Goal: Task Accomplishment & Management: Use online tool/utility

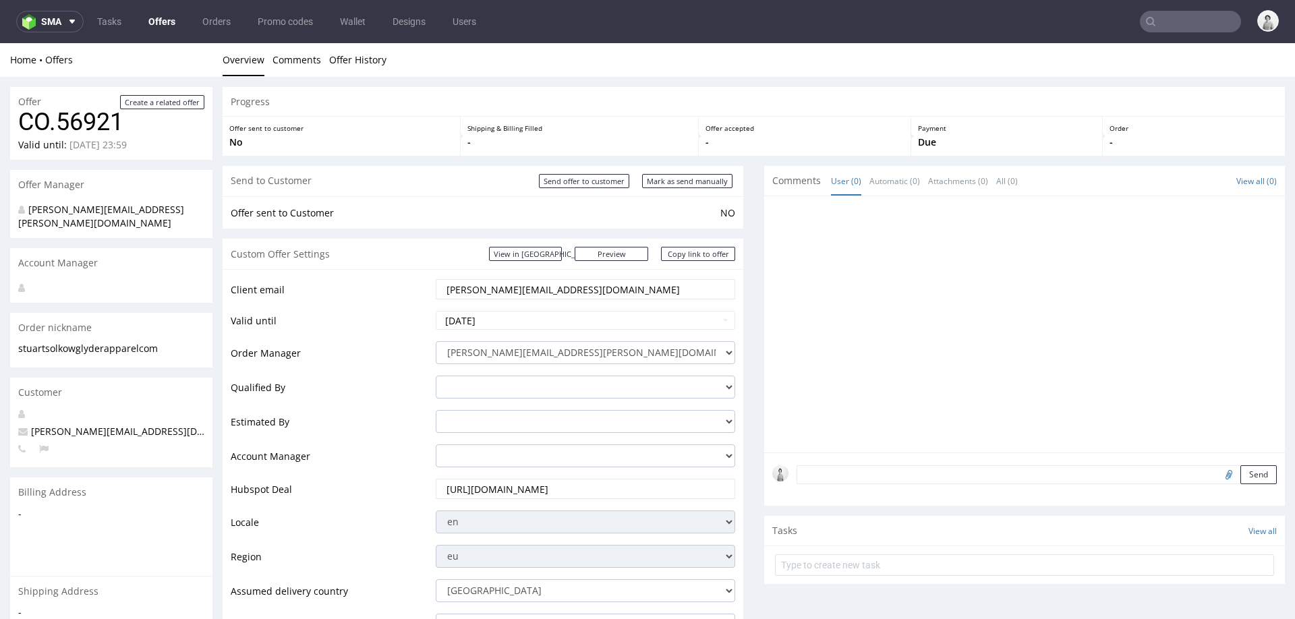
scroll to position [677, 0]
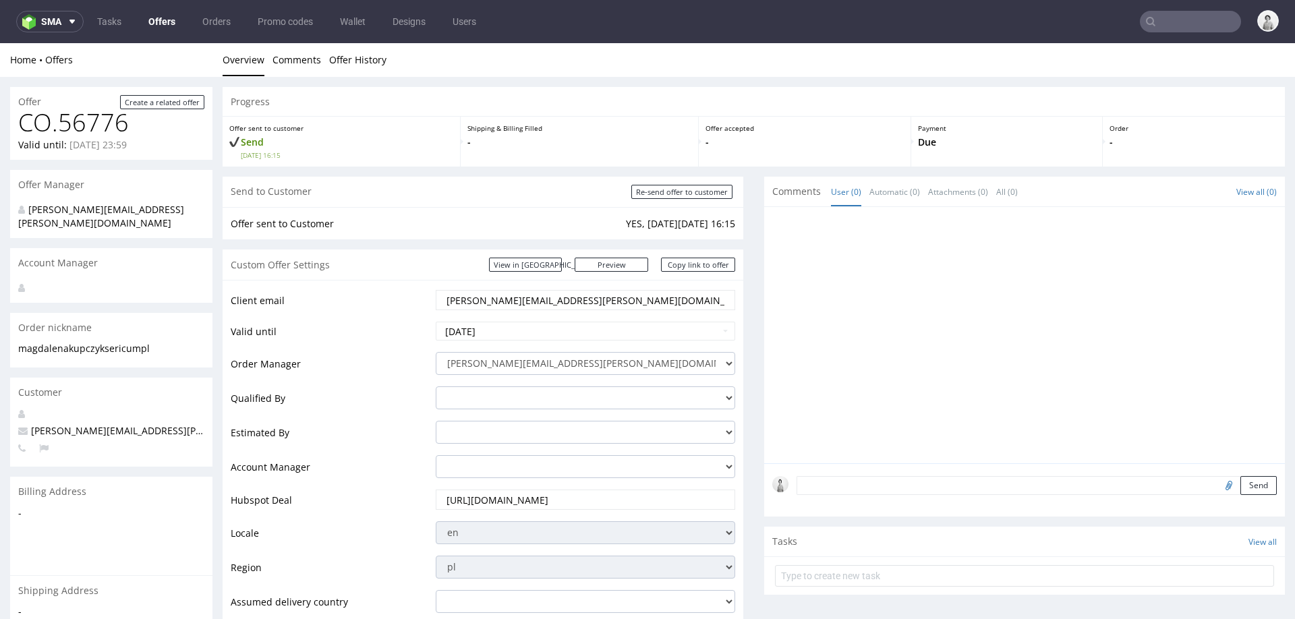
click at [557, 298] on input "[PERSON_NAME][EMAIL_ADDRESS][PERSON_NAME][DOMAIN_NAME]" at bounding box center [585, 300] width 281 height 19
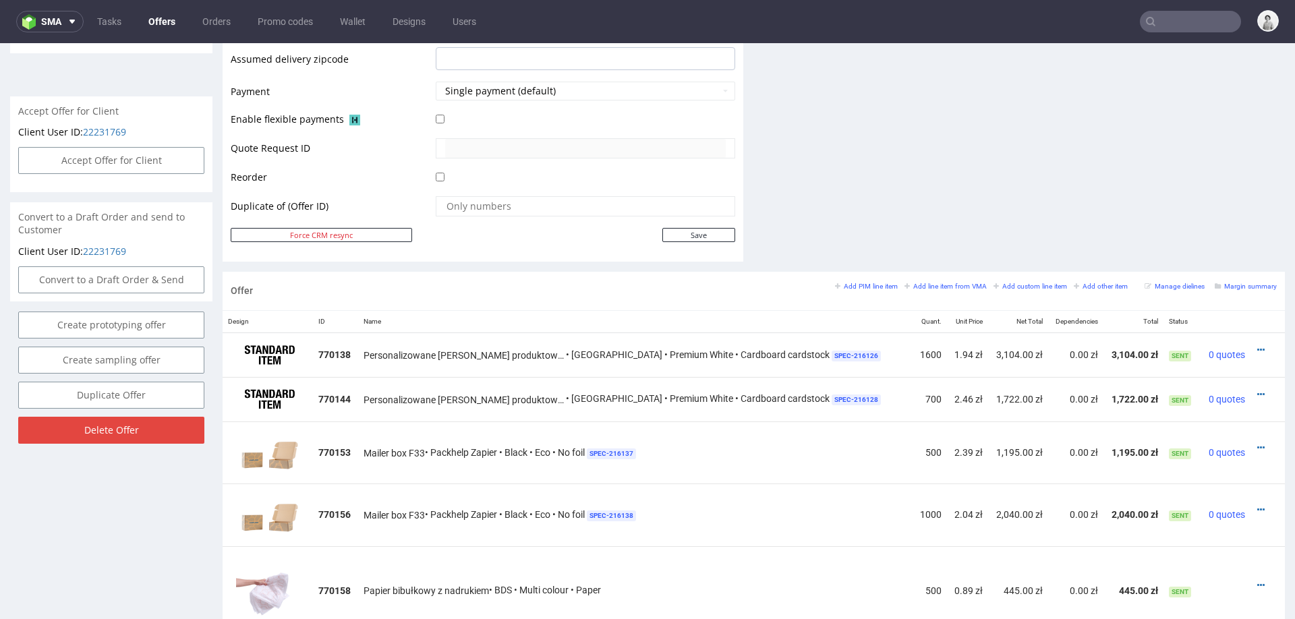
scroll to position [711, 0]
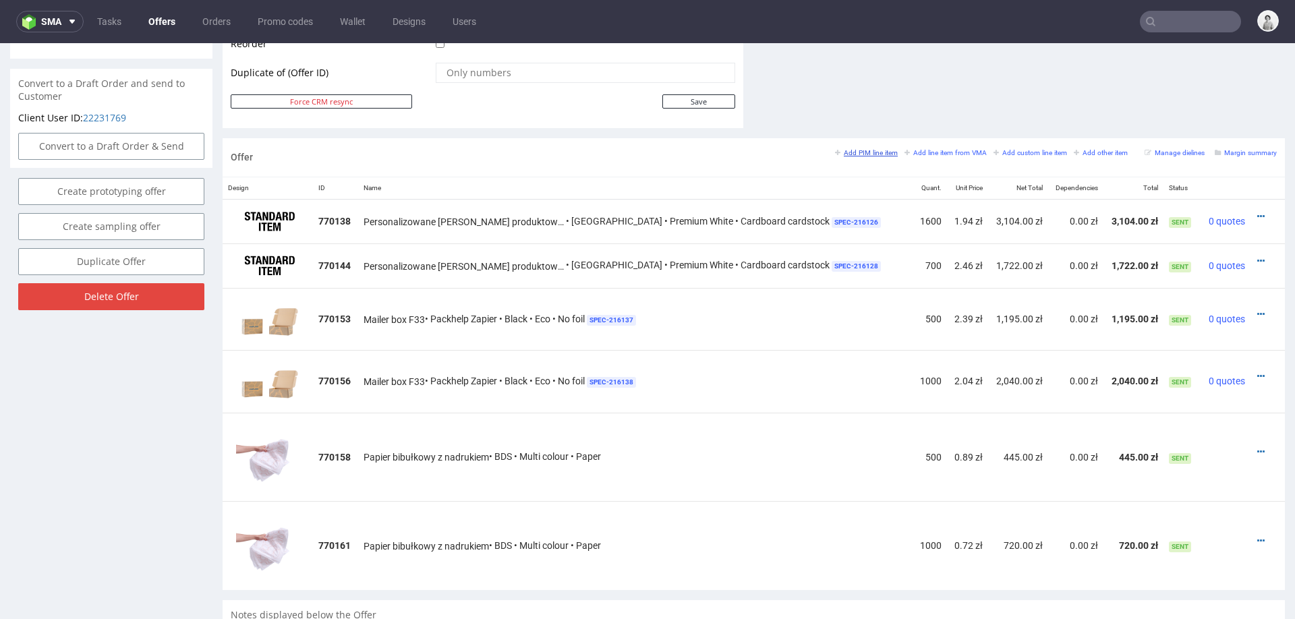
click at [858, 149] on small "Add PIM line item" at bounding box center [866, 152] width 63 height 7
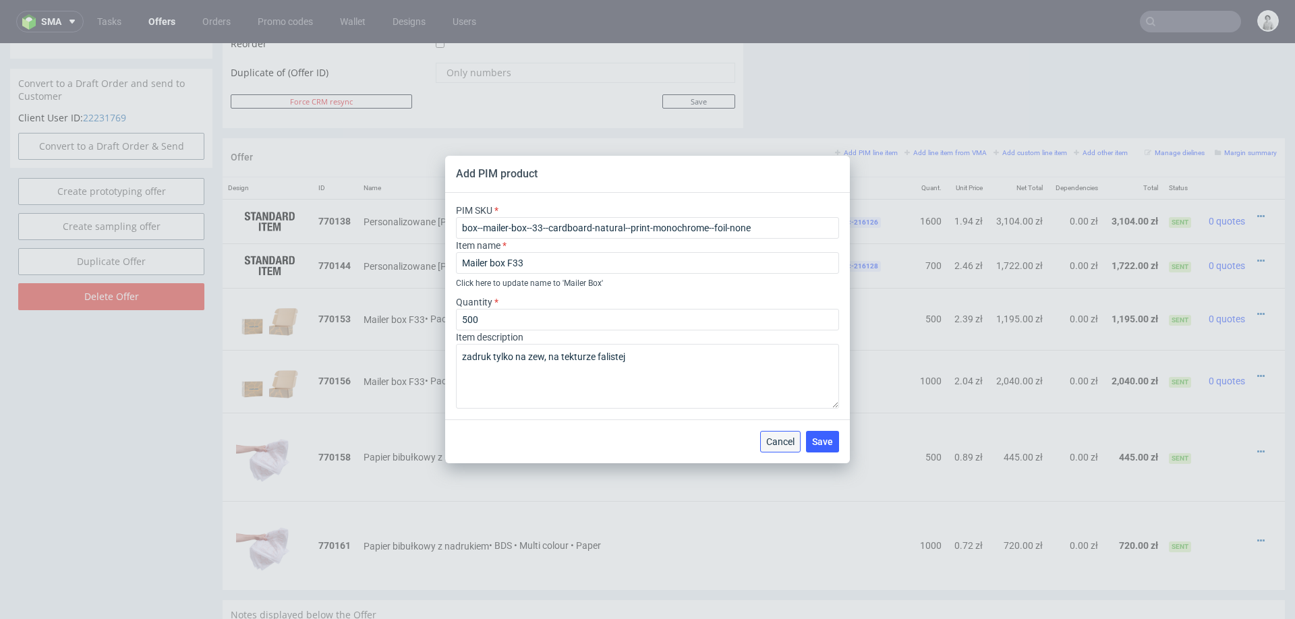
click at [789, 434] on button "Cancel" at bounding box center [780, 442] width 40 height 22
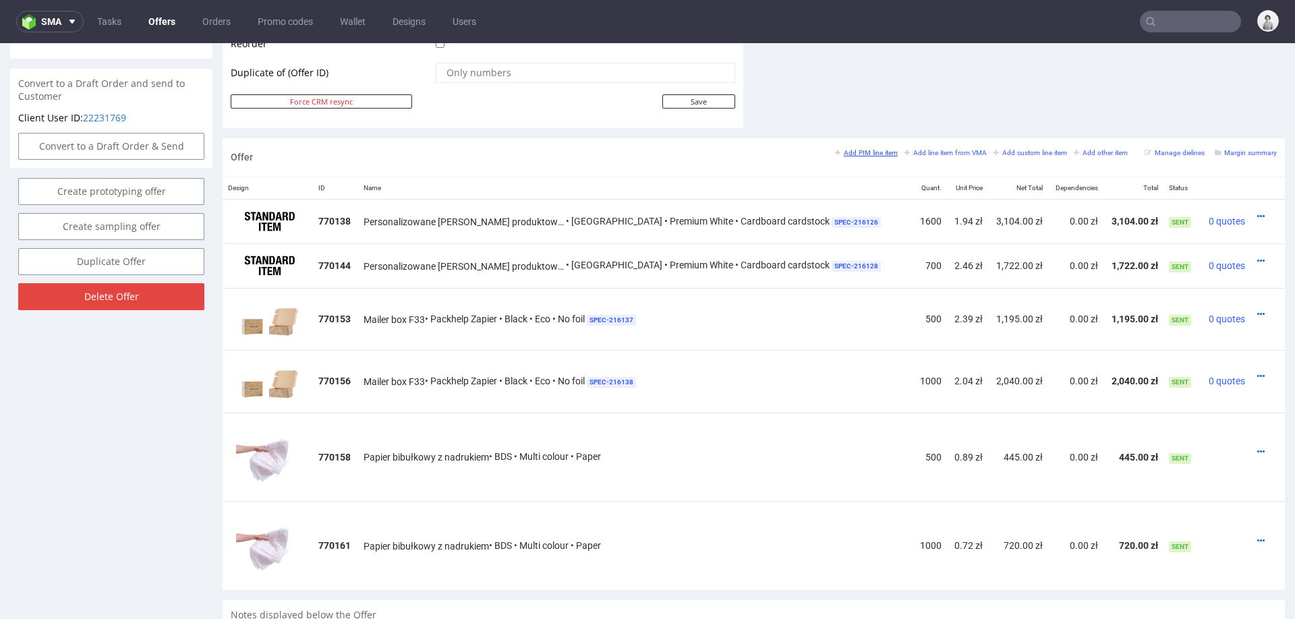
click at [864, 150] on small "Add PIM line item" at bounding box center [866, 152] width 63 height 7
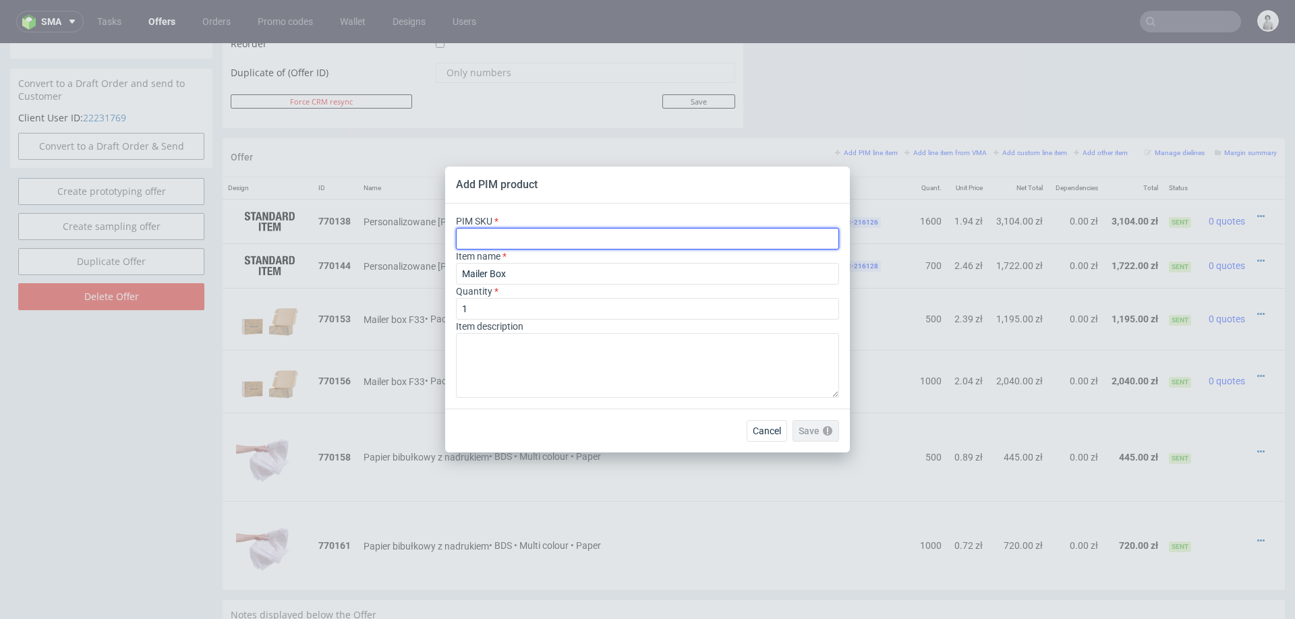
click at [642, 235] on input "text" at bounding box center [647, 239] width 383 height 22
paste input "box--sleeved-mailer-box--33--cardboard-natural--print-indigo-color--sleeve-kraft"
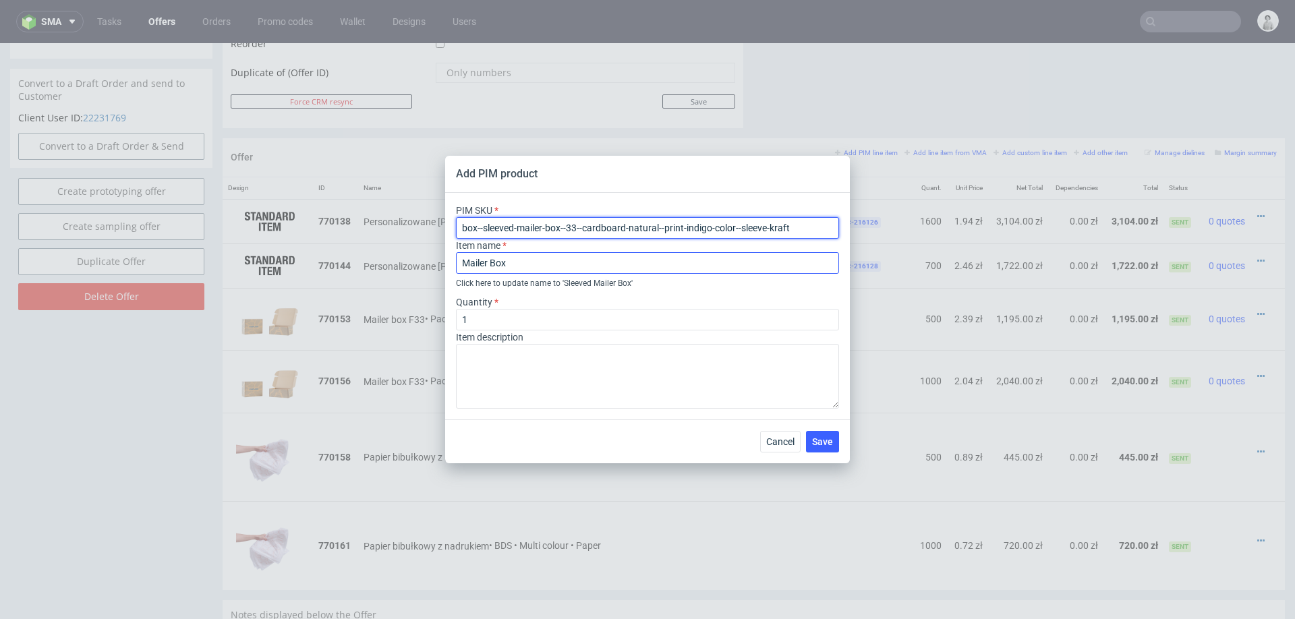
type input "box--sleeved-mailer-box--33--cardboard-natural--print-indigo-color--sleeve-kraft"
click at [605, 256] on input "Mailer Box" at bounding box center [647, 263] width 383 height 22
click at [582, 265] on input "Mailer Box" at bounding box center [647, 263] width 383 height 22
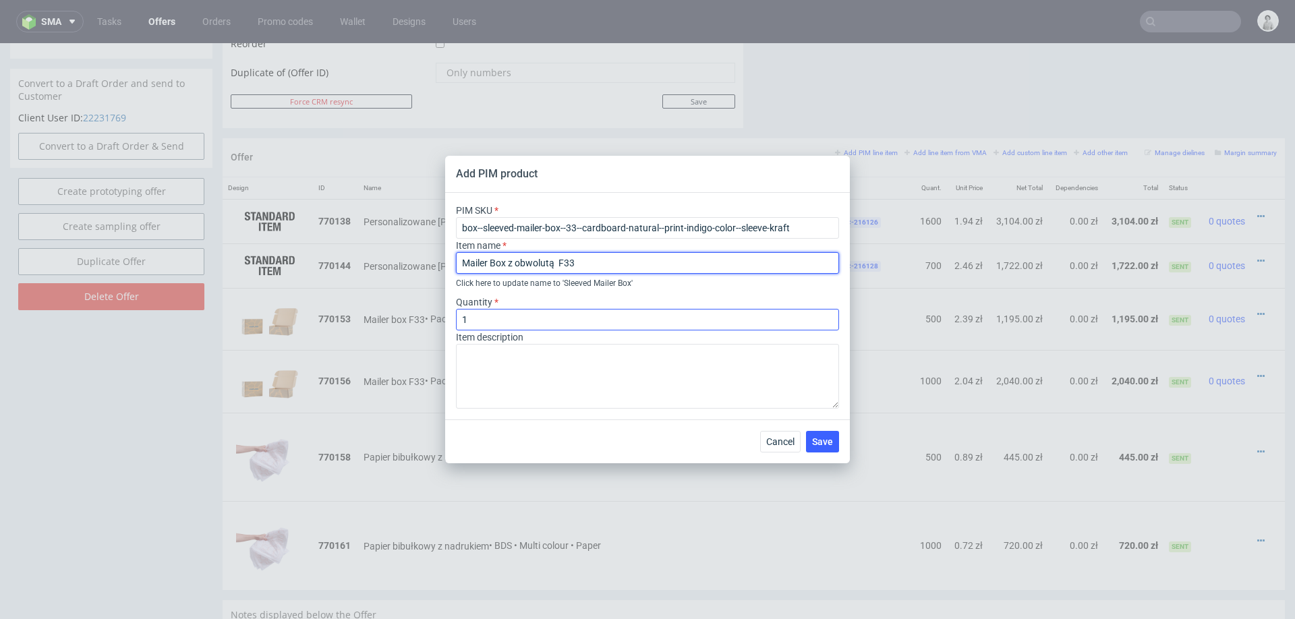
type input "Mailer Box z obwolutą F33"
click at [675, 322] on input "1" at bounding box center [647, 320] width 383 height 22
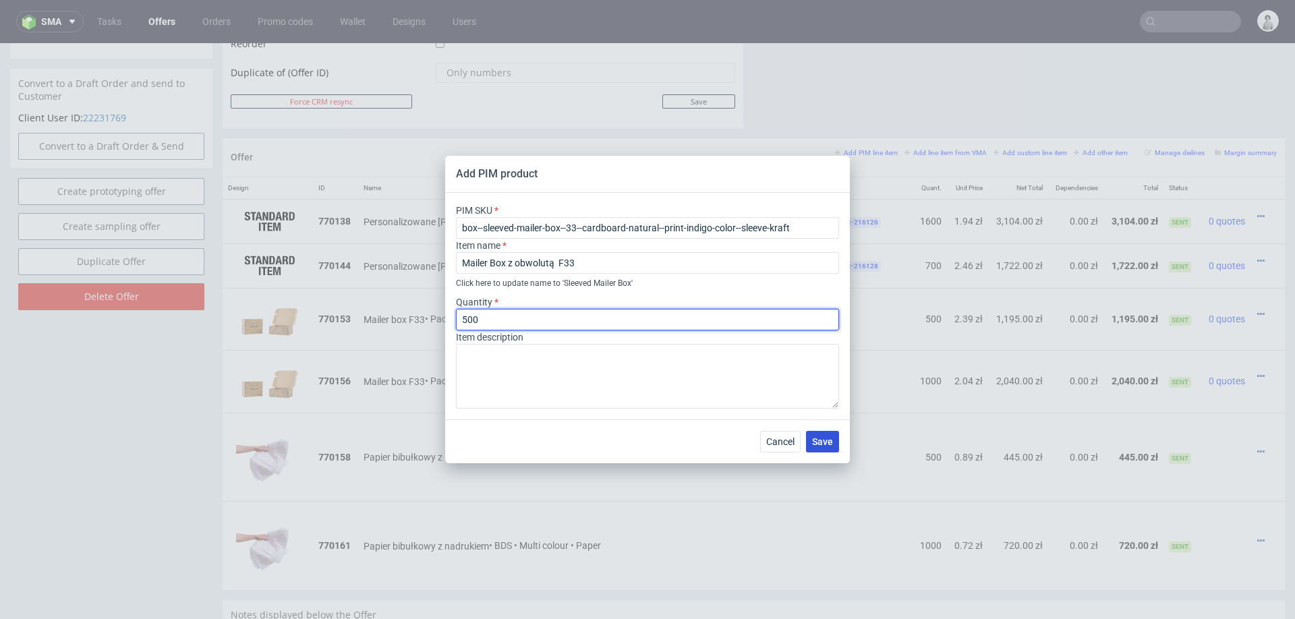
type input "500"
click at [820, 432] on button "Save" at bounding box center [822, 442] width 33 height 22
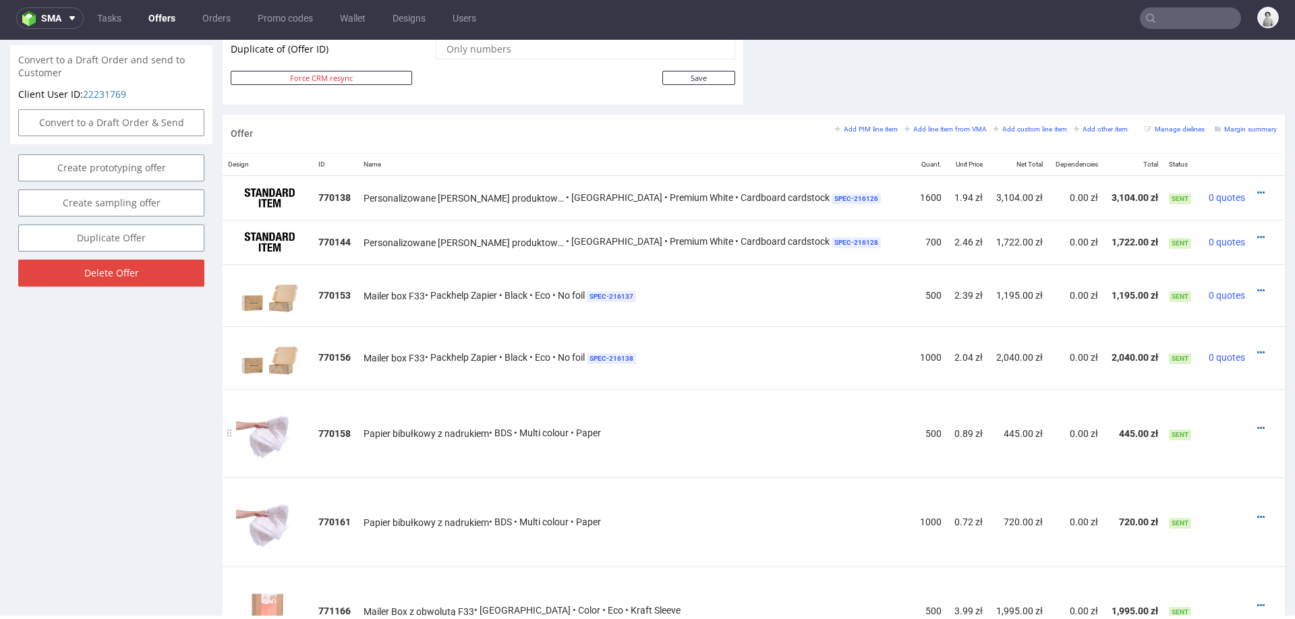
scroll to position [725, 0]
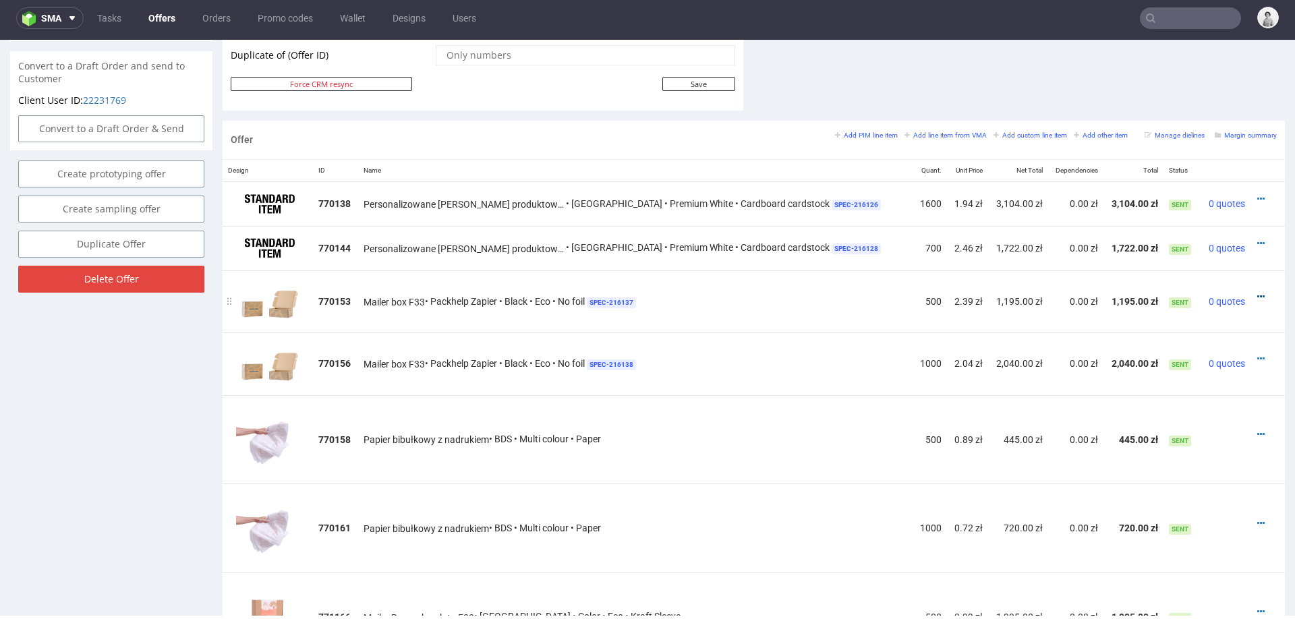
click at [1258, 292] on icon at bounding box center [1261, 296] width 7 height 9
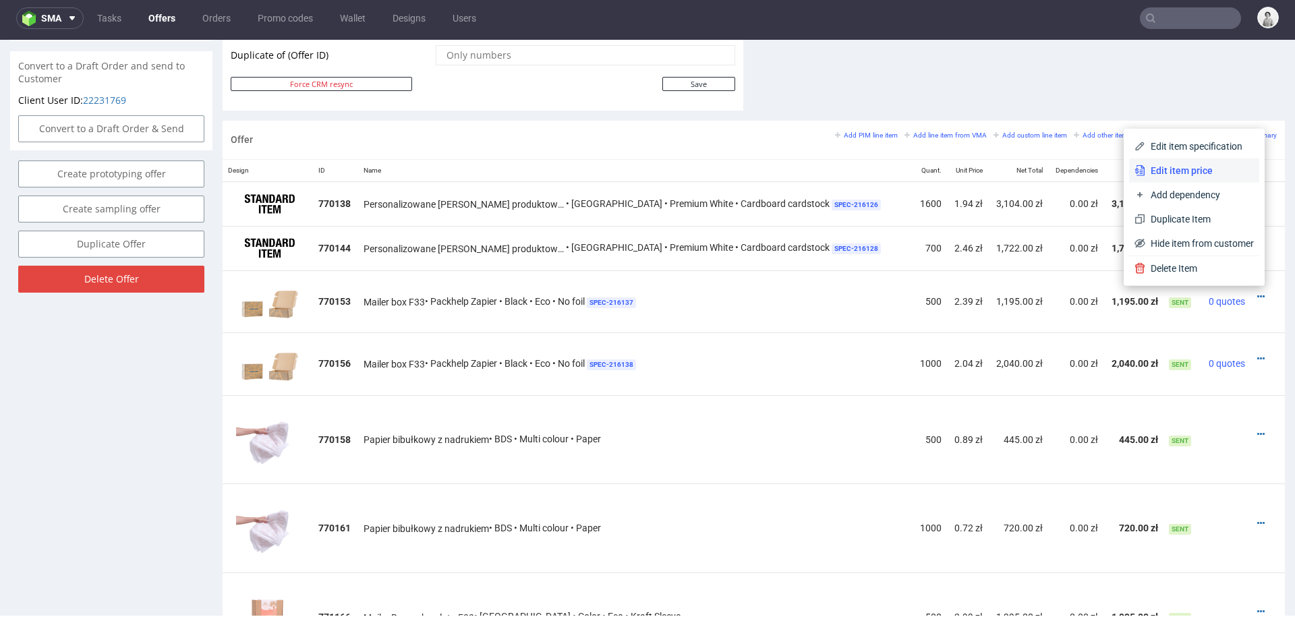
click at [1209, 166] on span "Edit item price" at bounding box center [1200, 170] width 109 height 13
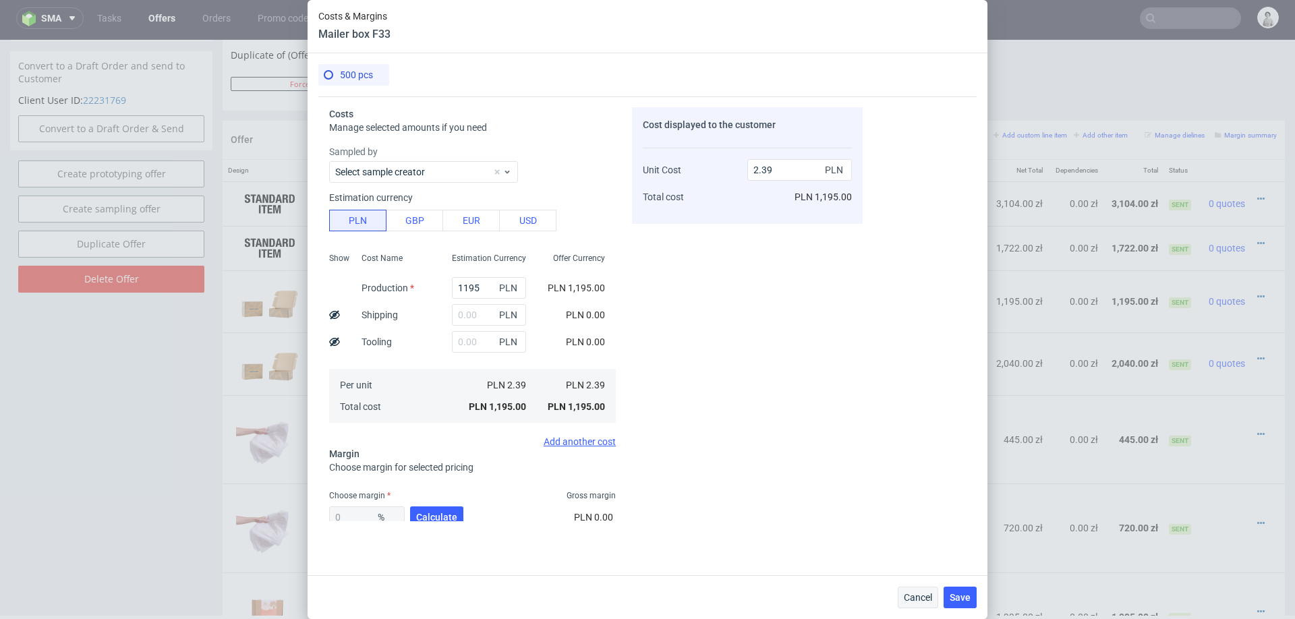
click at [909, 590] on button "Cancel" at bounding box center [918, 598] width 40 height 22
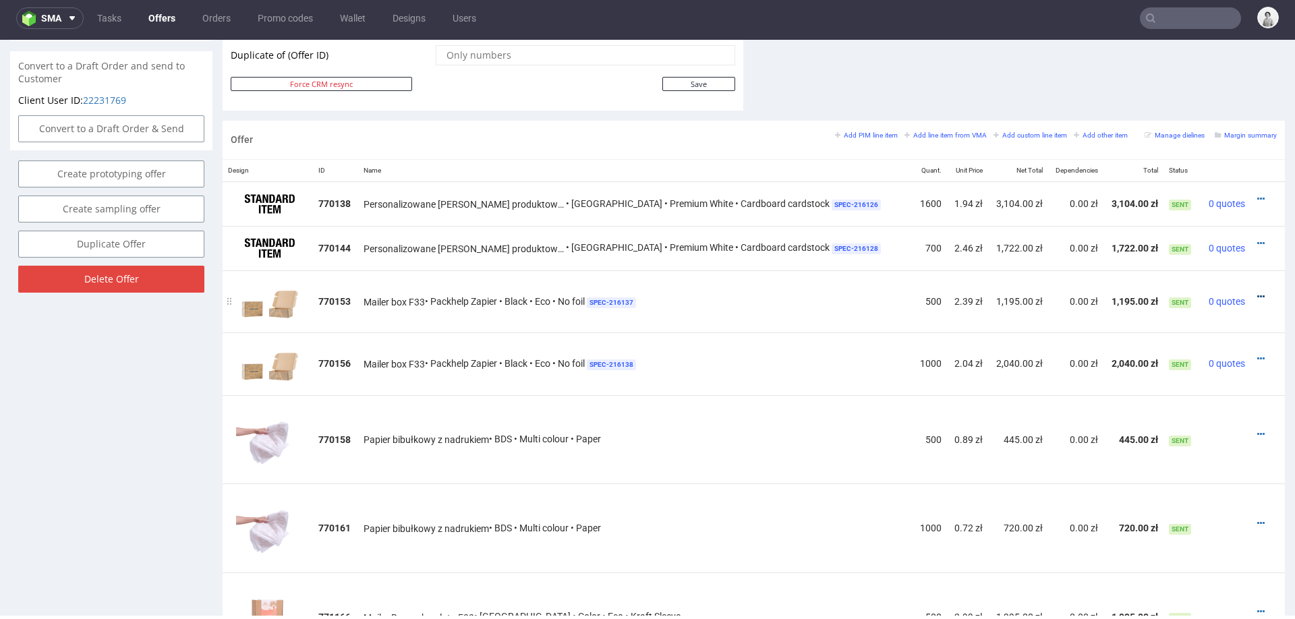
click at [1258, 293] on icon at bounding box center [1261, 296] width 7 height 9
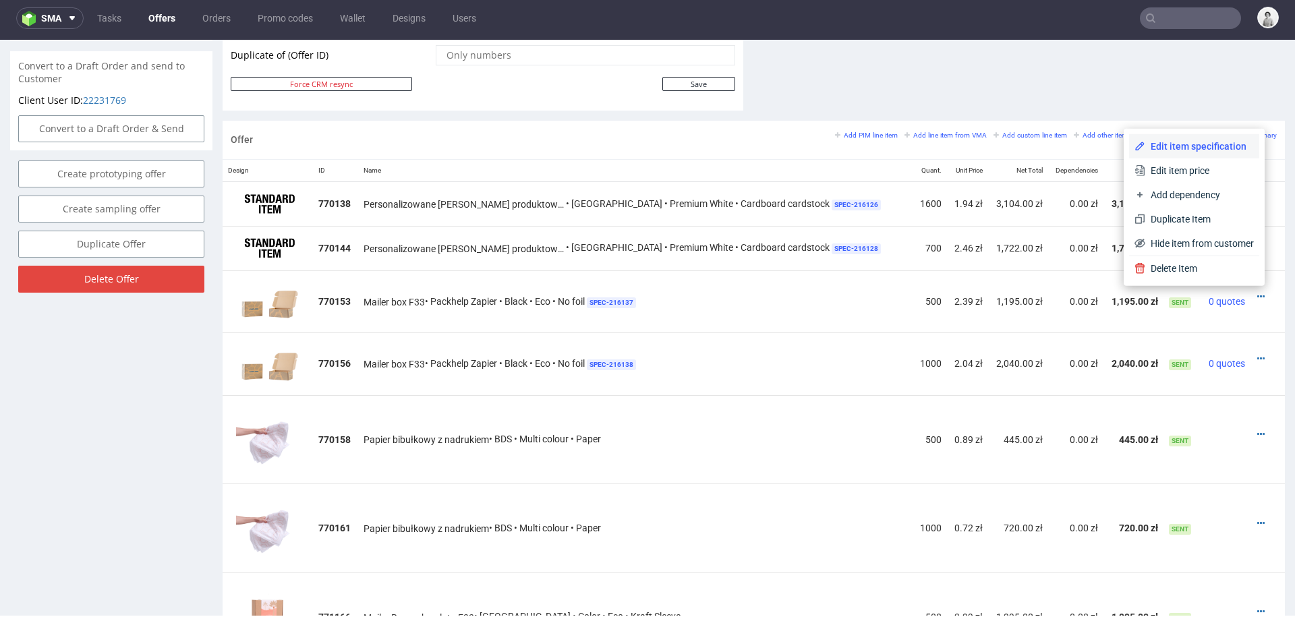
click at [1194, 143] on span "Edit item specification" at bounding box center [1200, 146] width 109 height 13
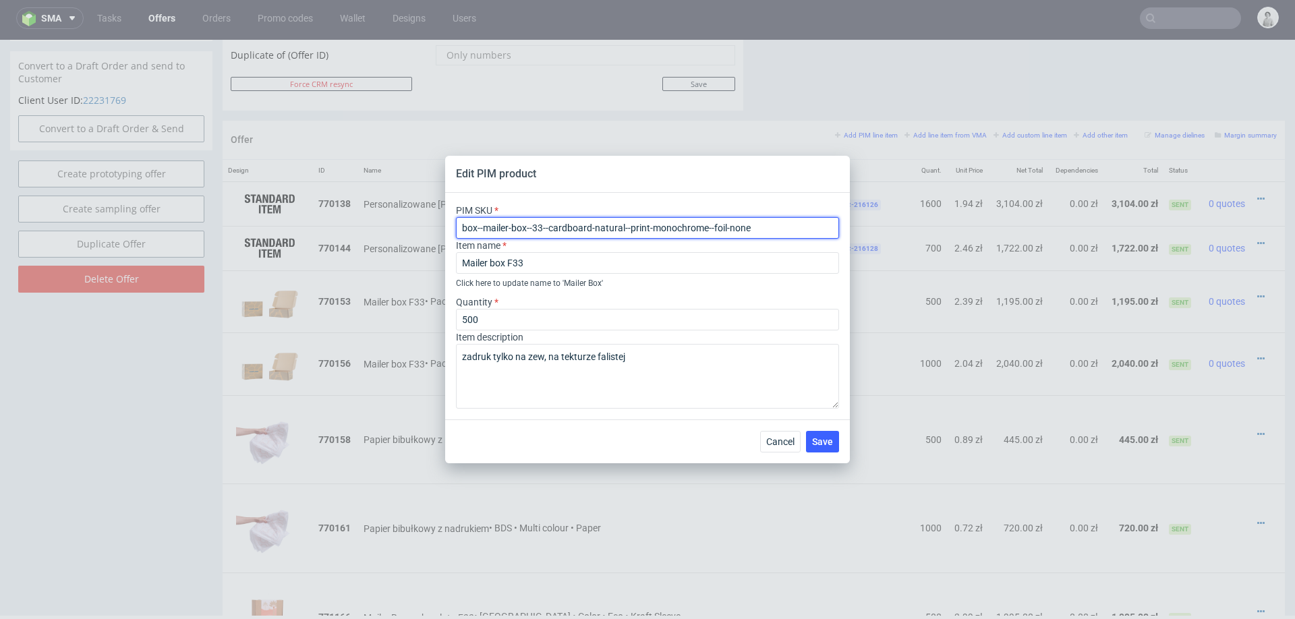
click at [669, 219] on input "box--mailer-box--33--cardboard-natural--print-monochrome--foil-none" at bounding box center [647, 228] width 383 height 22
paste input "white-one-side"
type input "box--mailer-box--33--cardboard-white-one-side--print-monochrome--foil-none"
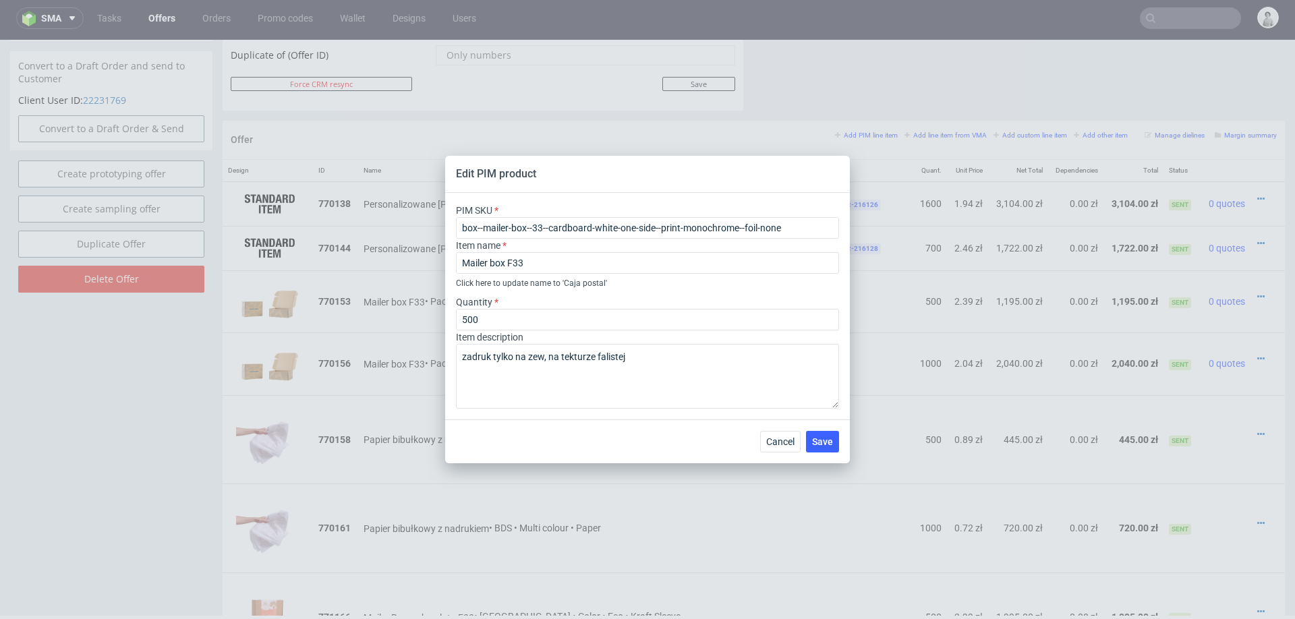
click at [594, 424] on div "Cancel Save" at bounding box center [647, 442] width 405 height 44
click at [646, 354] on textarea "zadruk tylko na zew, na tekturze falistej" at bounding box center [647, 376] width 383 height 65
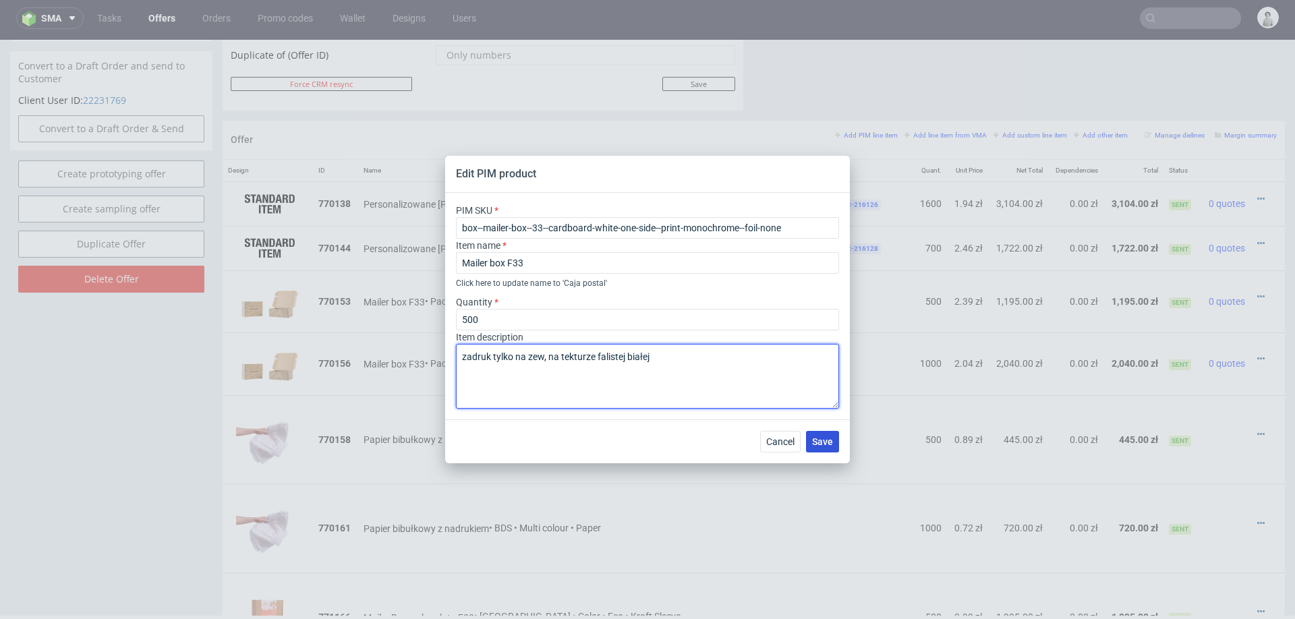
type textarea "zadruk tylko na zew, na tekturze falistej białej"
click at [829, 443] on span "Save" at bounding box center [822, 441] width 21 height 9
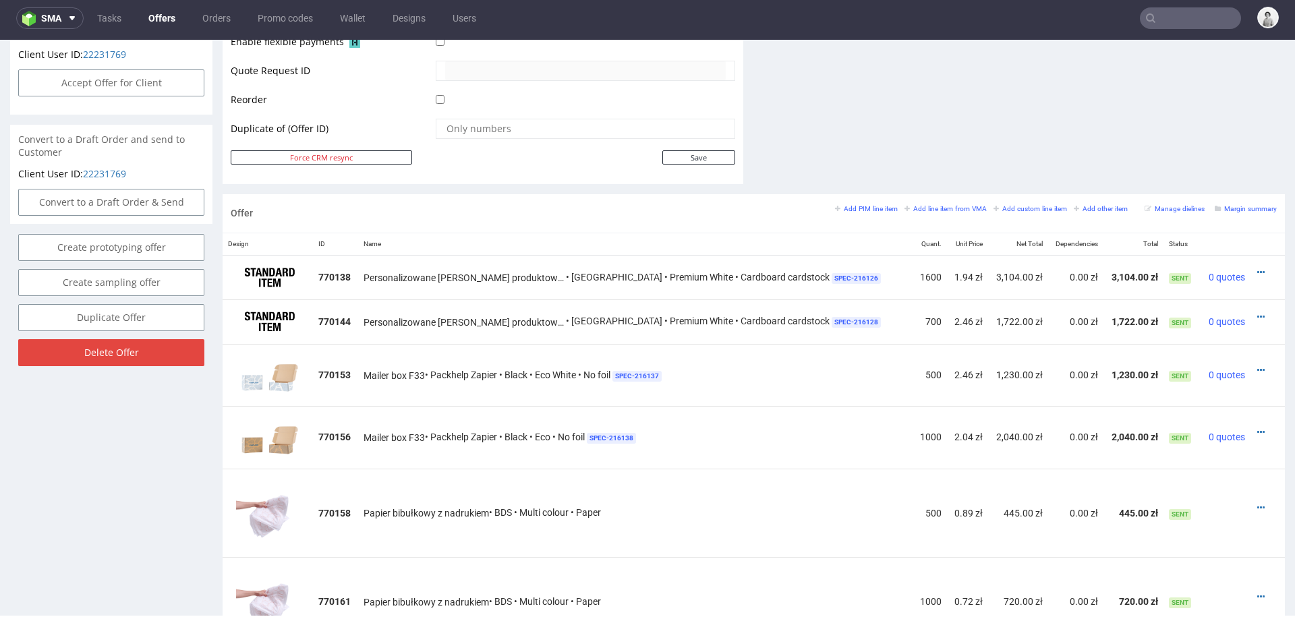
scroll to position [652, 0]
click at [1258, 427] on icon at bounding box center [1261, 431] width 7 height 9
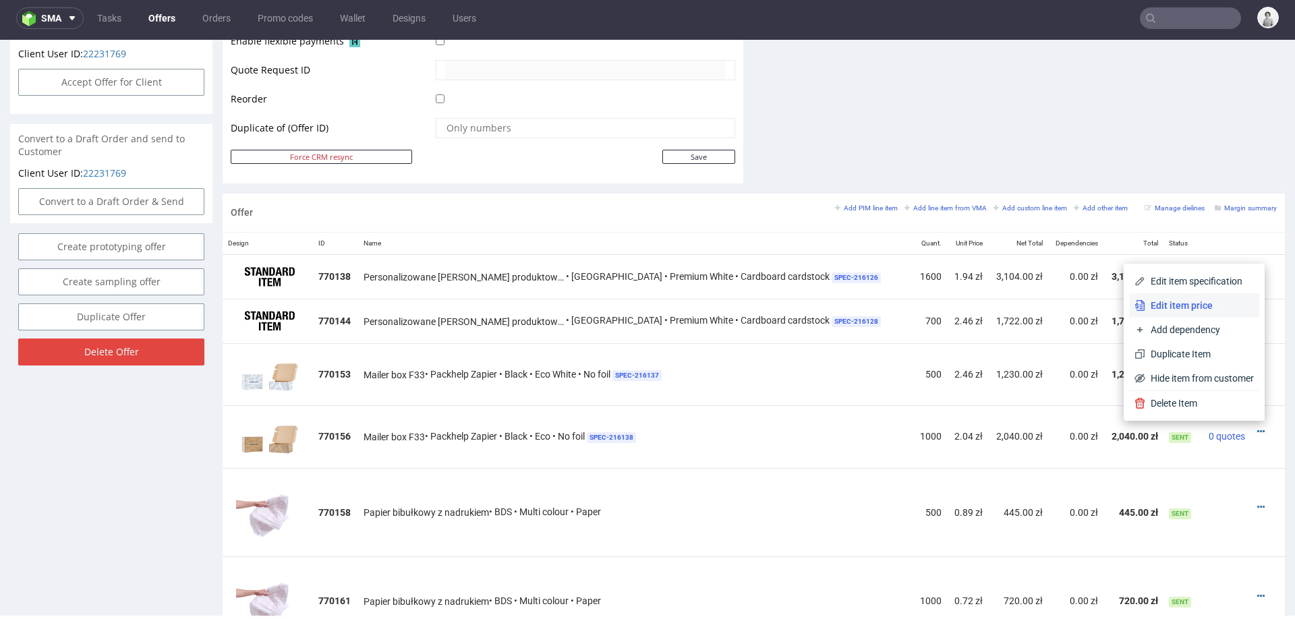
click at [1225, 294] on li "Edit item price" at bounding box center [1194, 305] width 130 height 24
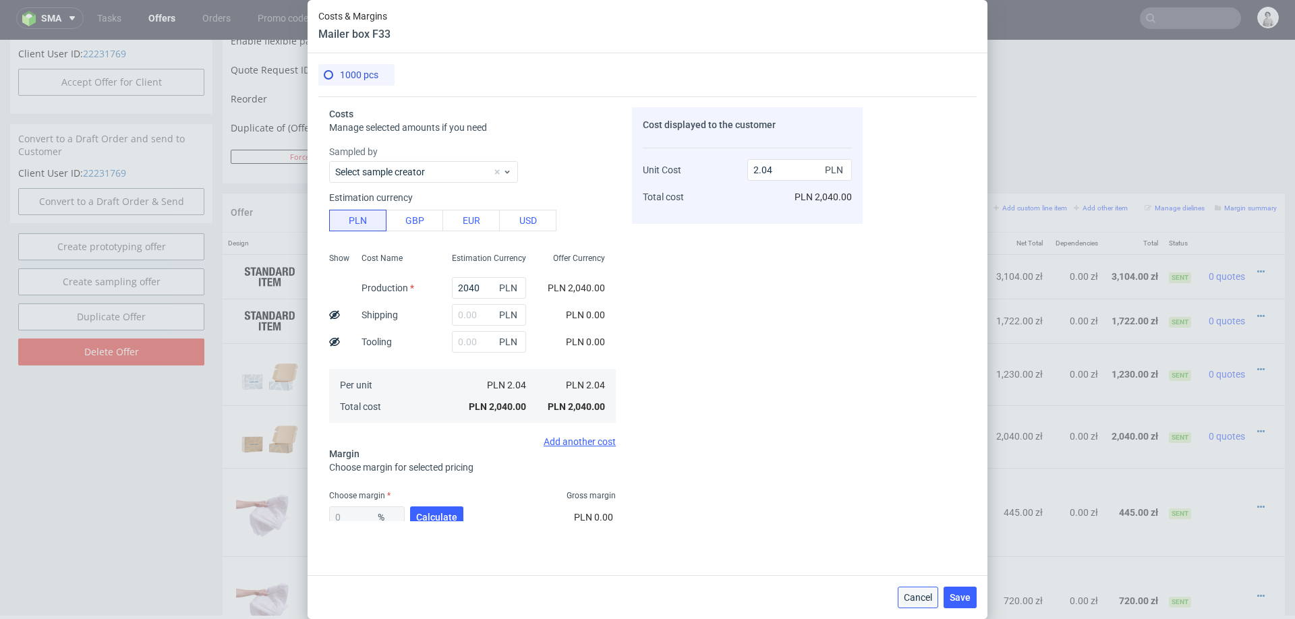
click at [917, 593] on span "Cancel" at bounding box center [918, 597] width 28 height 9
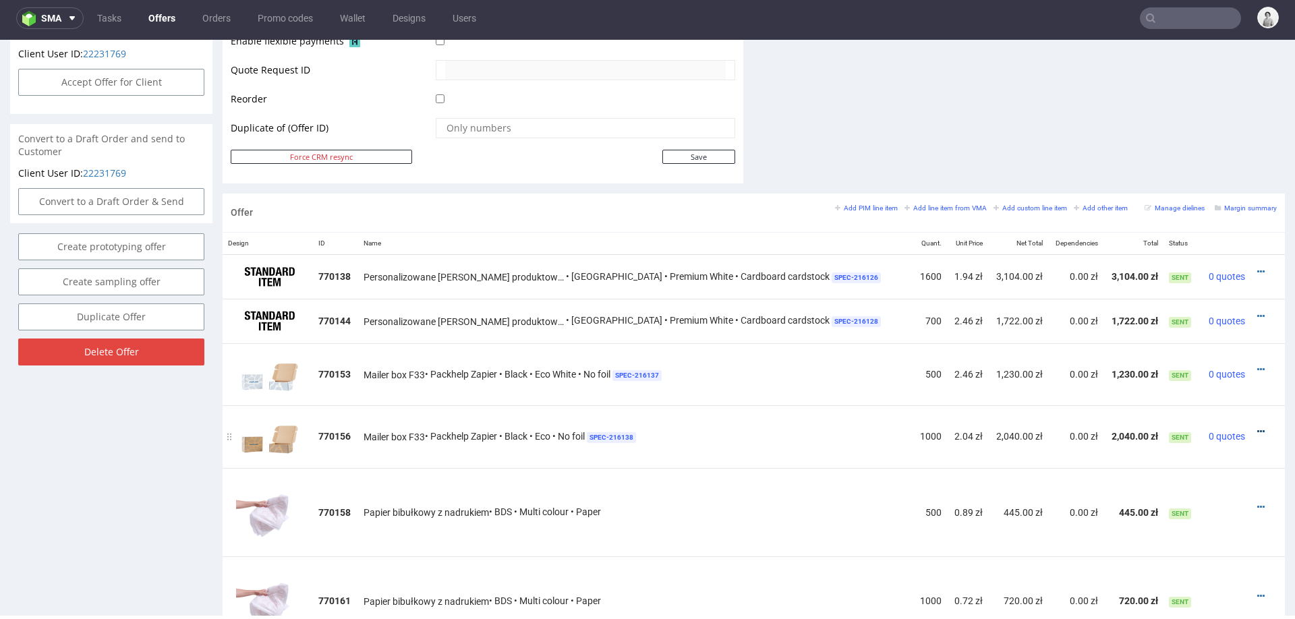
click at [1258, 427] on icon at bounding box center [1261, 431] width 7 height 9
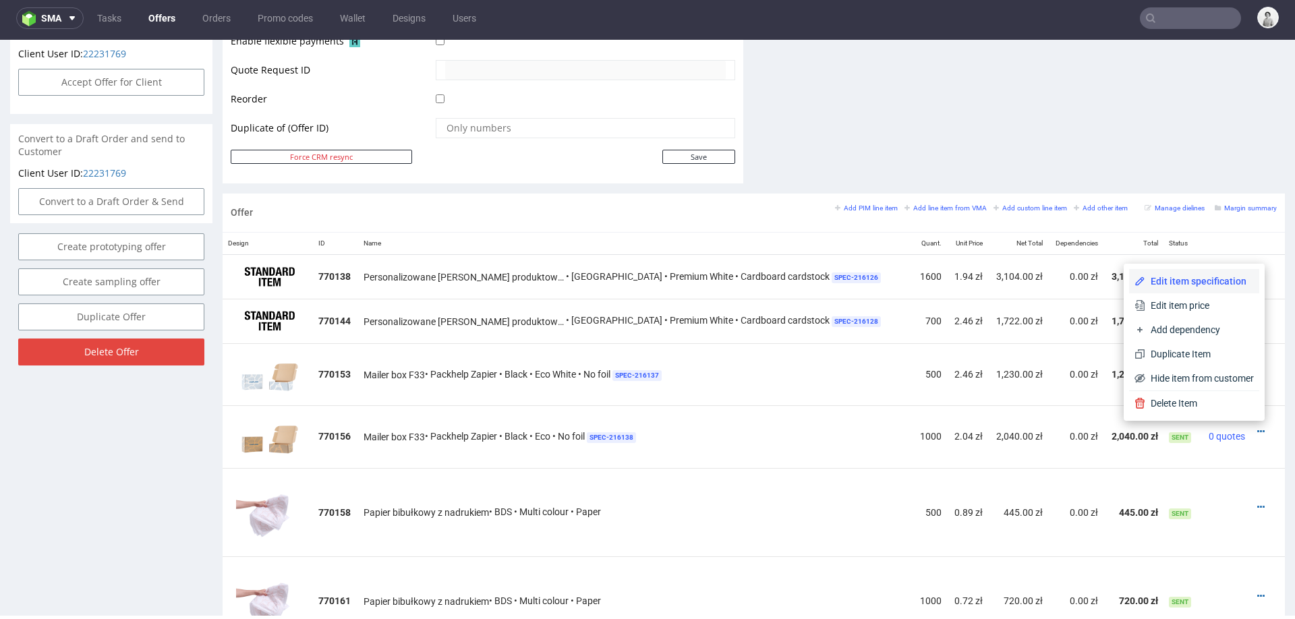
click at [1222, 278] on span "Edit item specification" at bounding box center [1200, 281] width 109 height 13
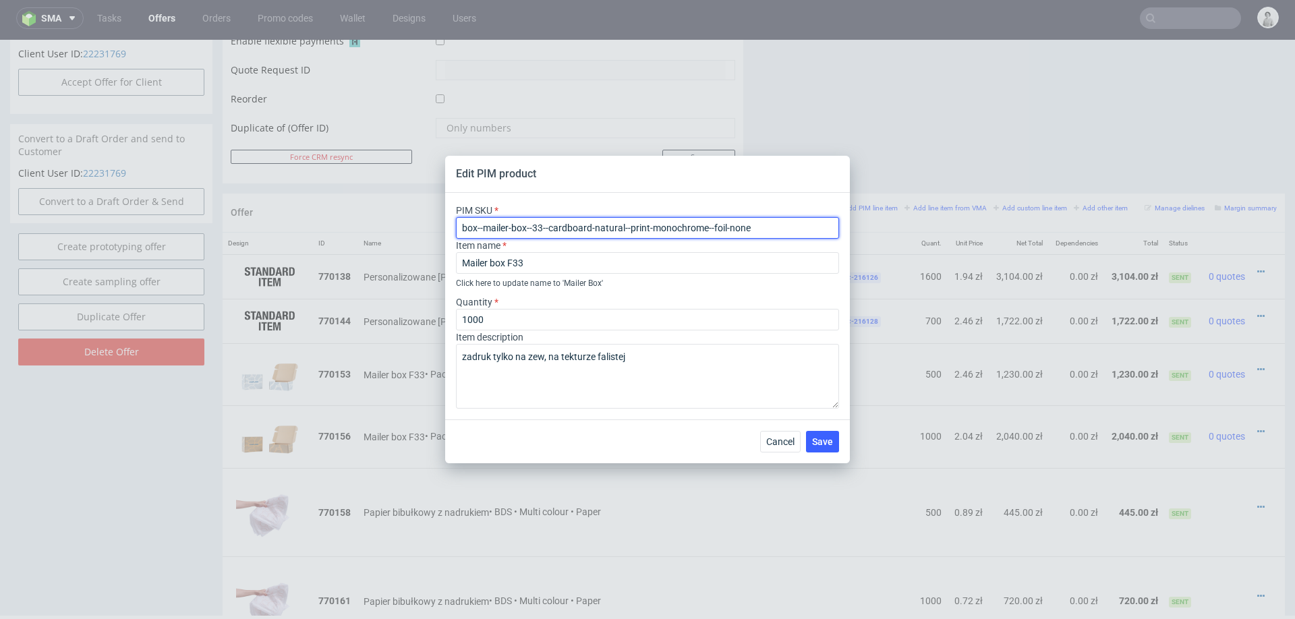
click at [656, 221] on input "box--mailer-box--33--cardboard-natural--print-monochrome--foil-none" at bounding box center [647, 228] width 383 height 22
paste input "white-one-side"
type input "box--mailer-box--33--cardboard-white-one-side--print-monochrome--foil-none"
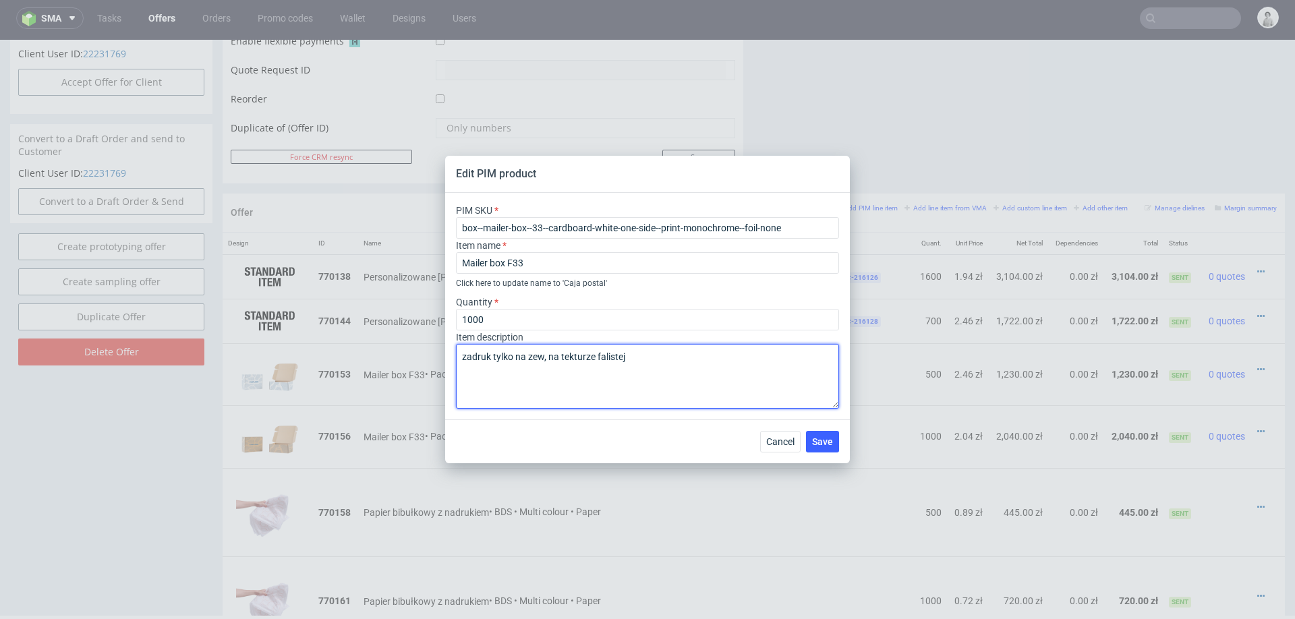
click at [647, 360] on textarea "zadruk tylko na zew, na tekturze falistej" at bounding box center [647, 376] width 383 height 65
type textarea "zadruk tylko na zew, na tekturze falistej białej"
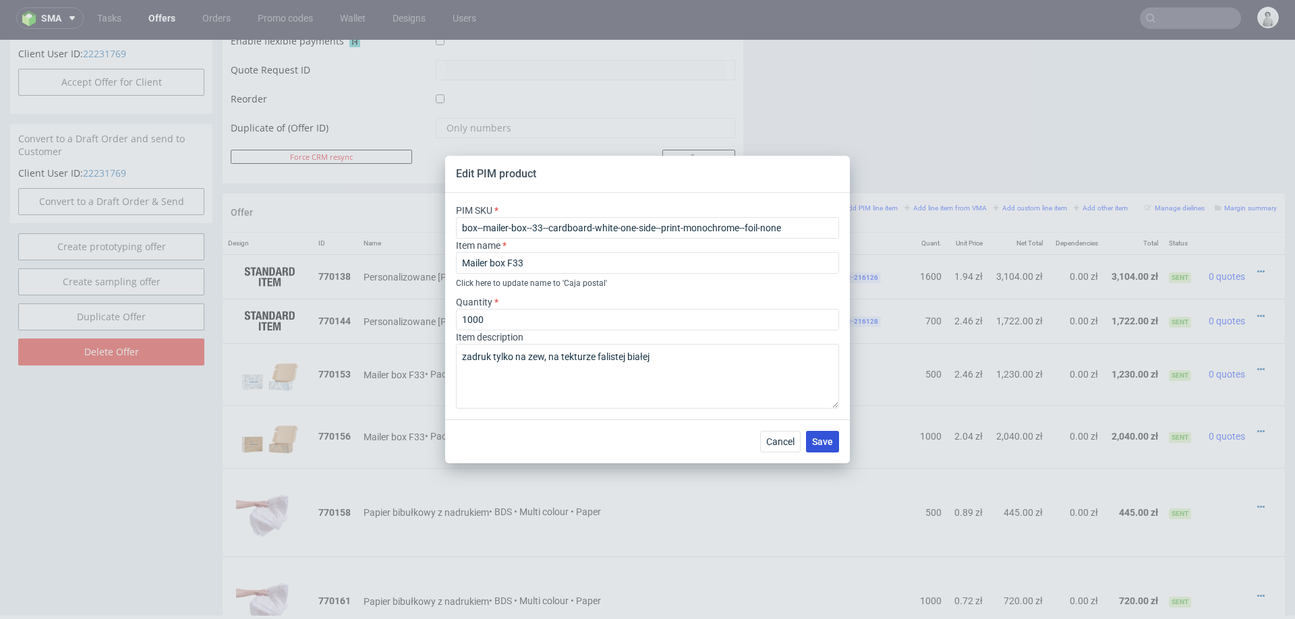
click at [826, 444] on span "Save" at bounding box center [822, 441] width 21 height 9
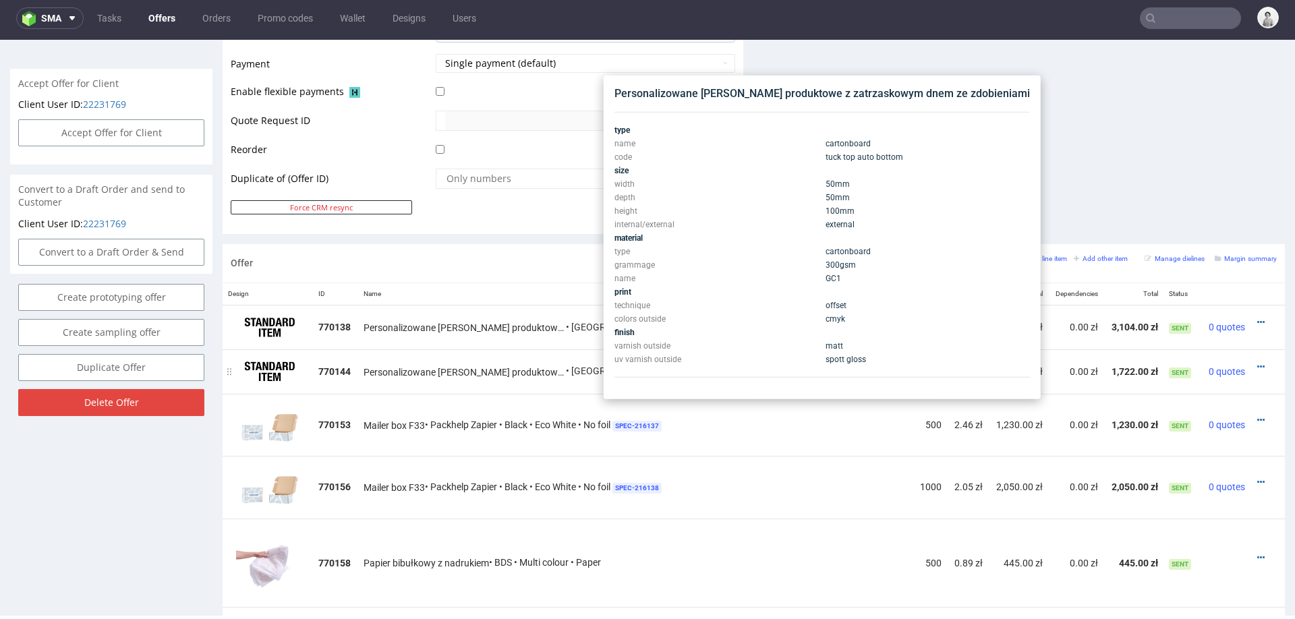
scroll to position [596, 0]
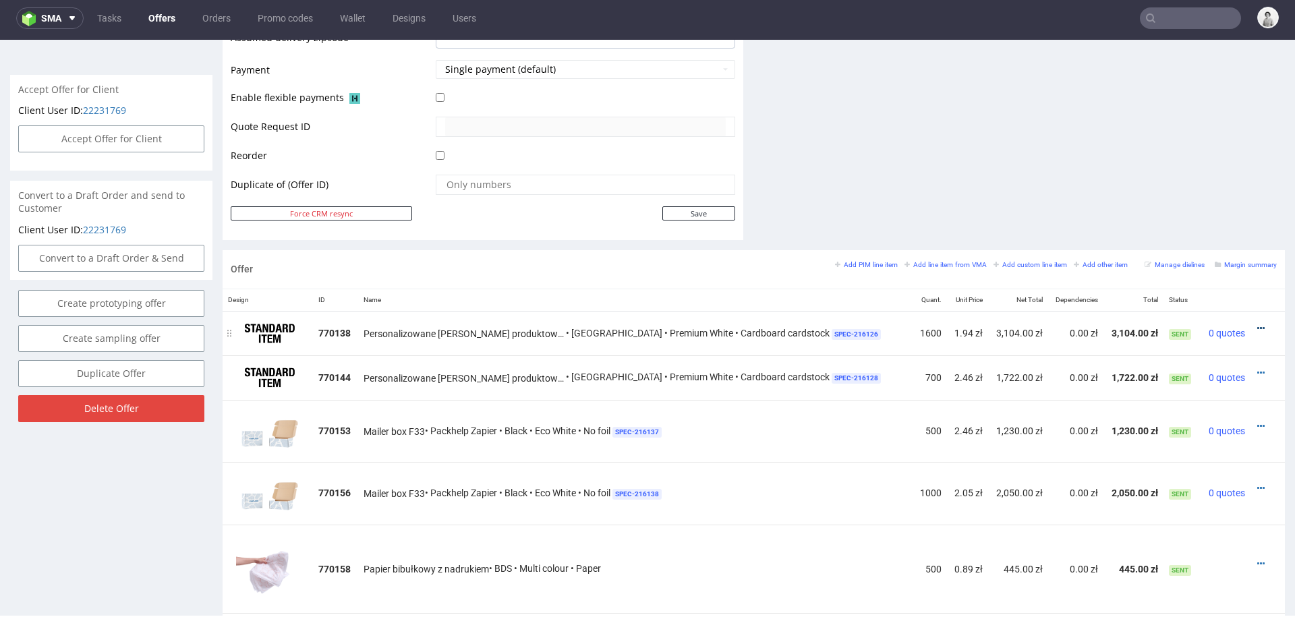
click at [1258, 324] on icon at bounding box center [1261, 328] width 7 height 9
click at [1196, 172] on span "Edit item specification" at bounding box center [1200, 177] width 109 height 13
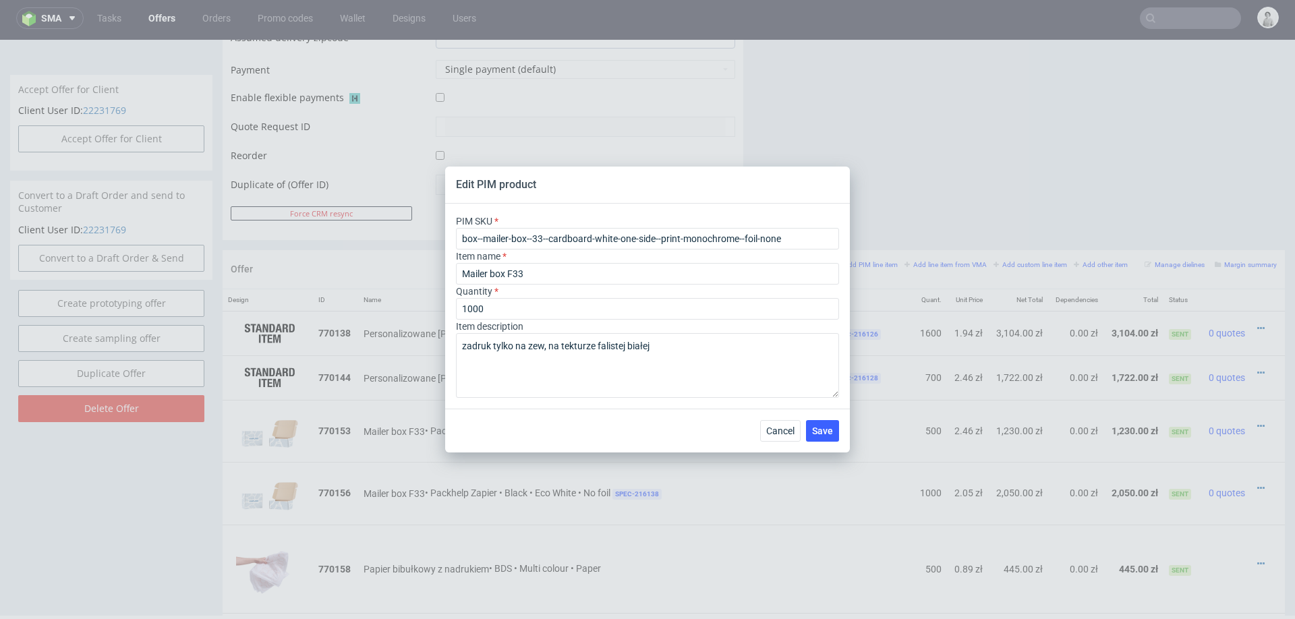
type input "ph-779-10450"
type input "Personalizowane pudełko produktowe z zatrzaskowym dnem ze zdobieniami"
type input "1600"
type textarea "7x7x11 cm wym butelki Wysokość [mm] 79,20 Średnica [mm] 32,40"
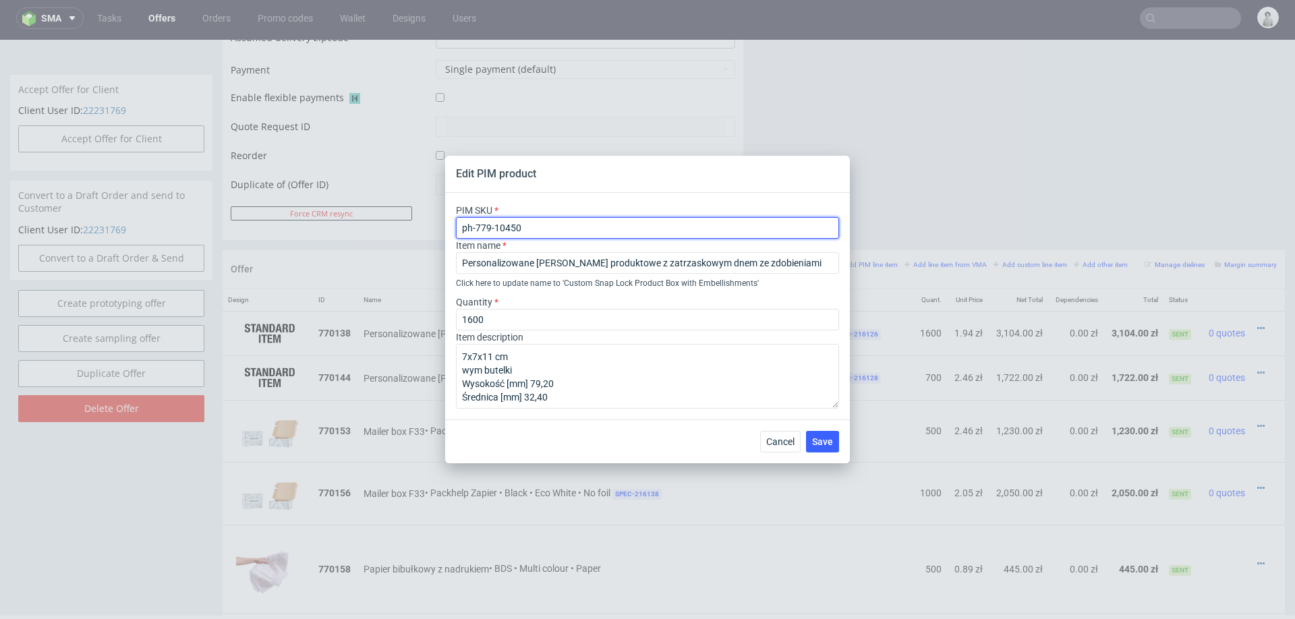
click at [551, 227] on input "ph-779-10450" at bounding box center [647, 228] width 383 height 22
click at [770, 433] on button "Cancel" at bounding box center [780, 442] width 40 height 22
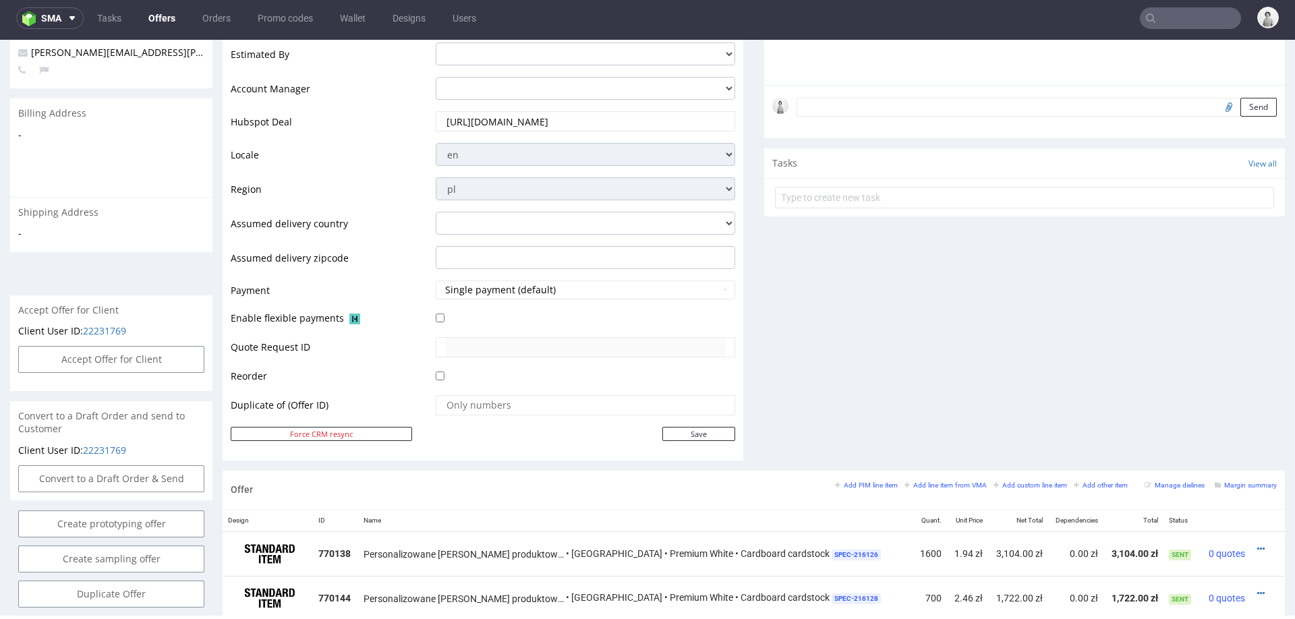
scroll to position [157, 0]
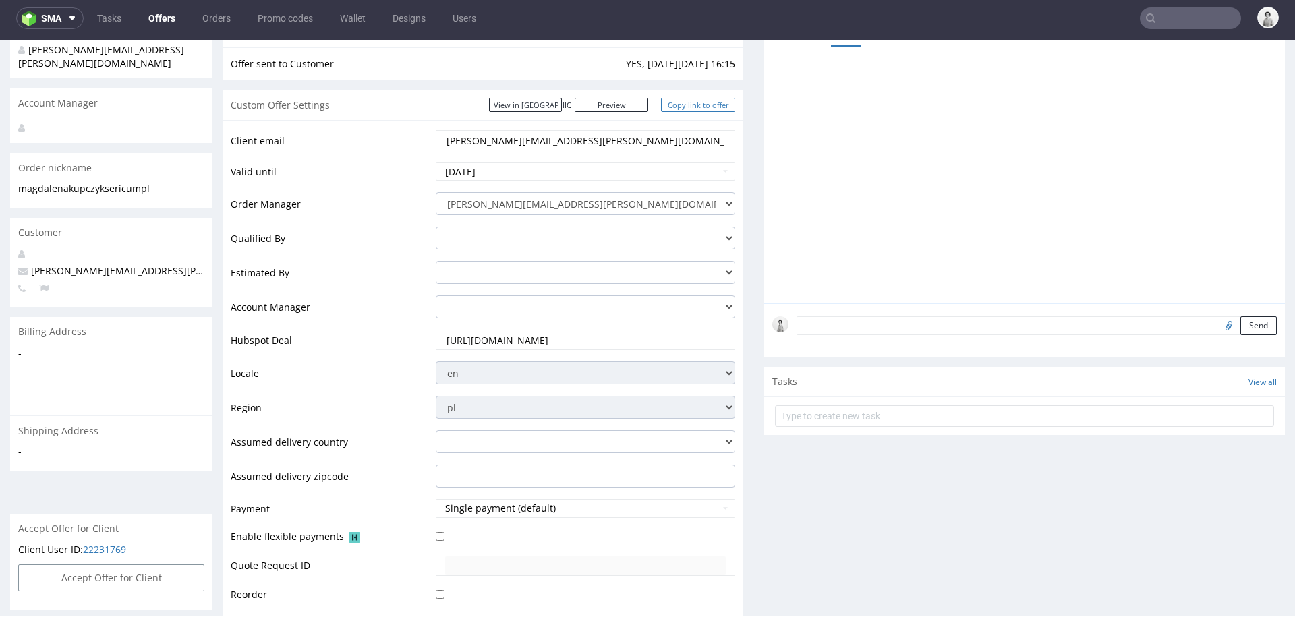
click at [694, 101] on link "Copy link to offer" at bounding box center [698, 105] width 74 height 14
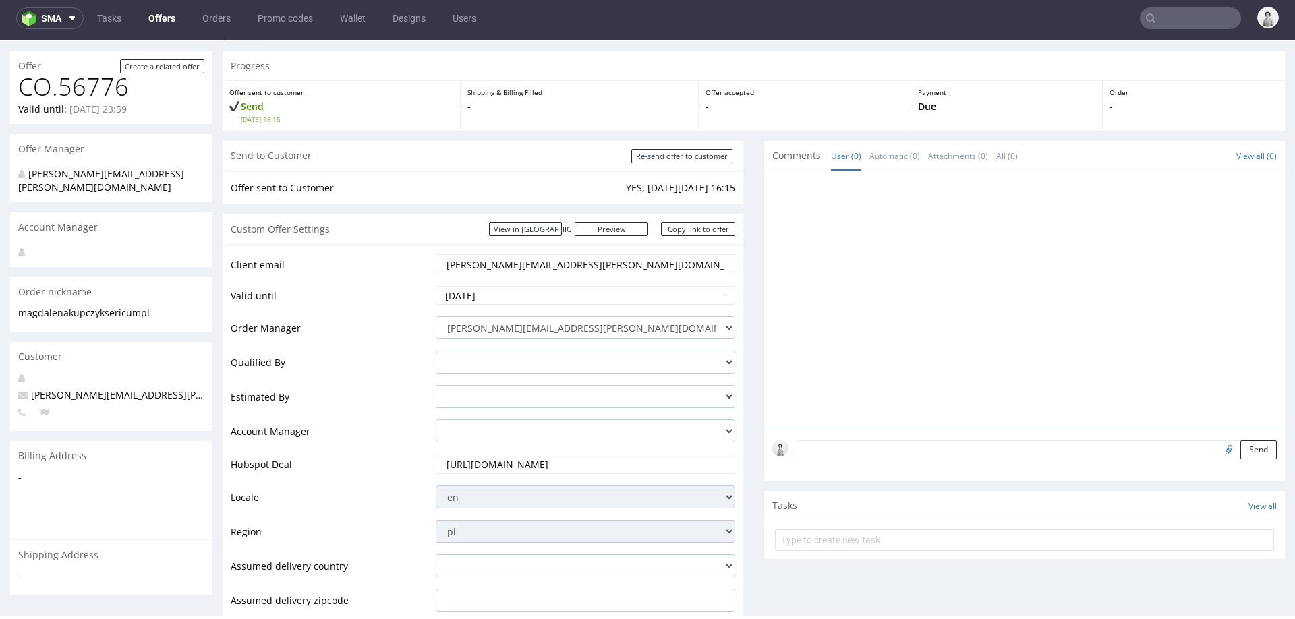
scroll to position [0, 0]
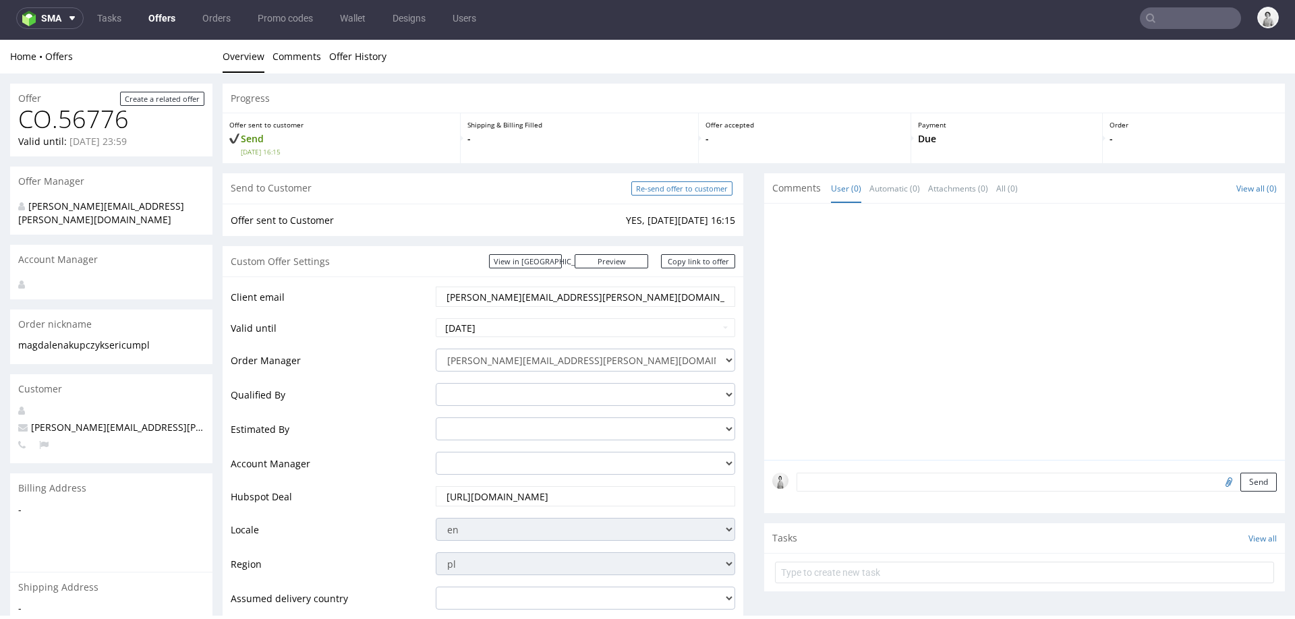
click at [679, 186] on input "Re-send offer to customer" at bounding box center [681, 188] width 101 height 14
type input "In progress..."
